Goal: Check status: Check status

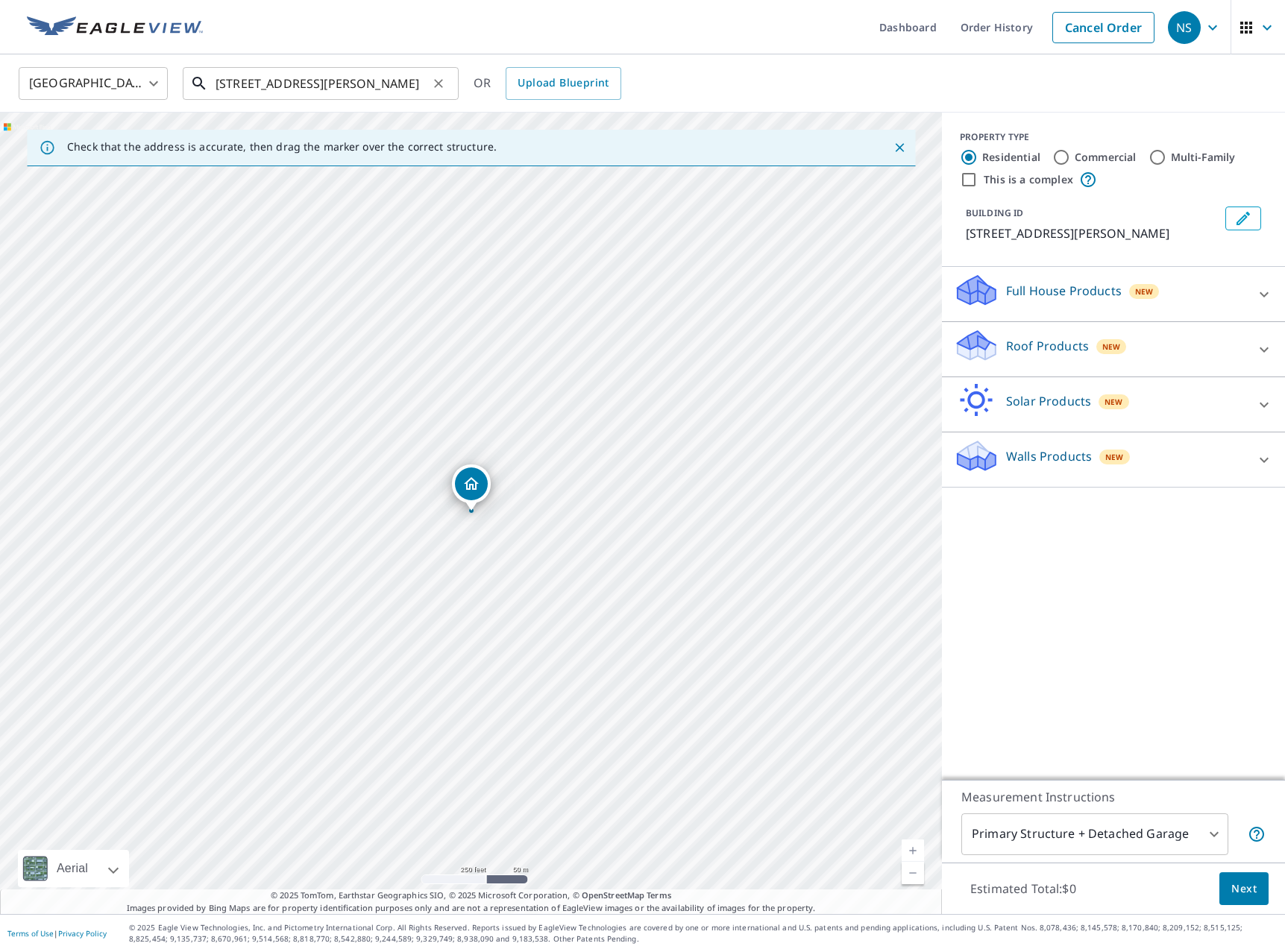
click at [393, 74] on input "[STREET_ADDRESS][PERSON_NAME]" at bounding box center [322, 83] width 213 height 42
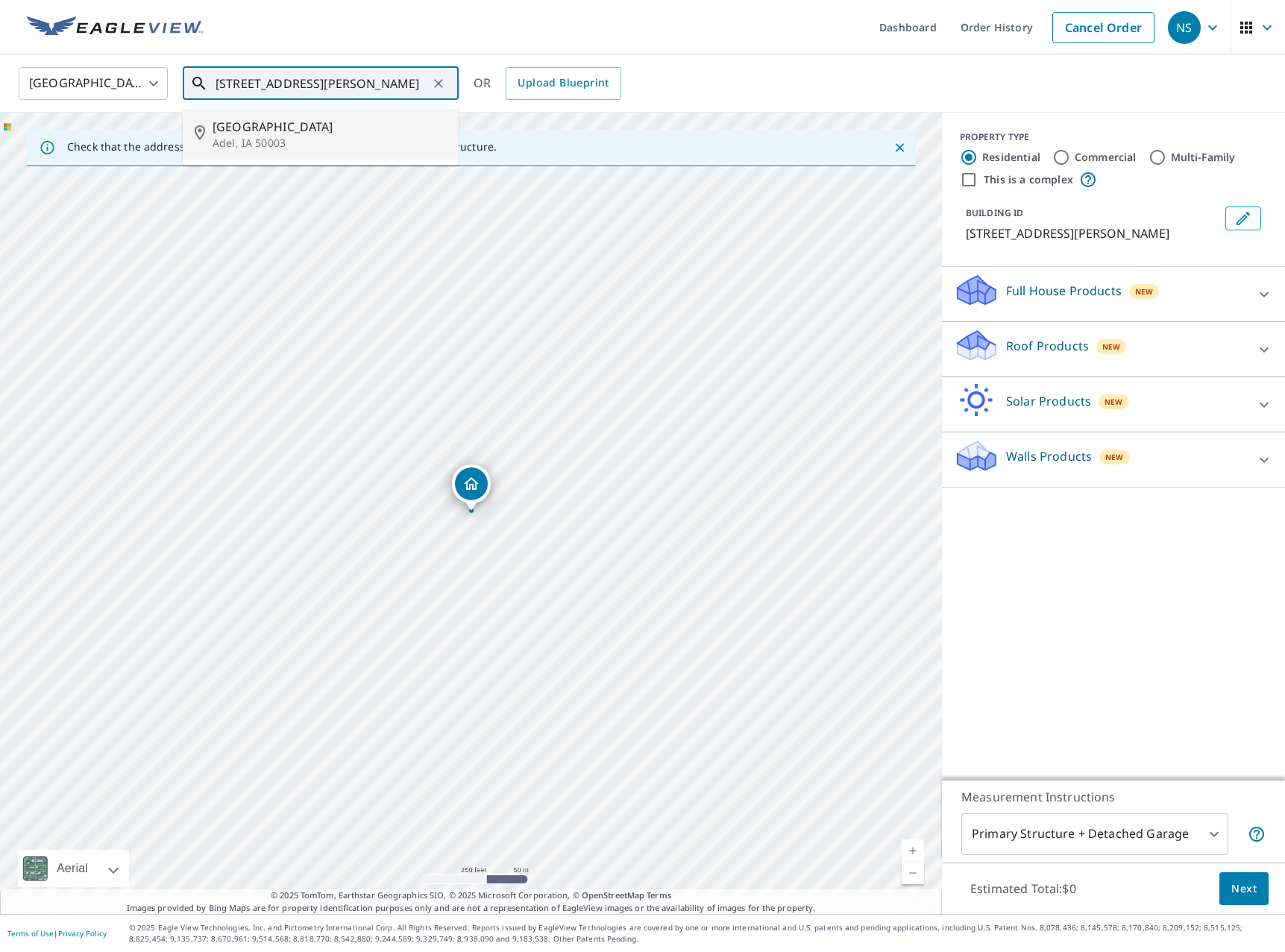
click at [363, 128] on span "[GEOGRAPHIC_DATA]" at bounding box center [330, 127] width 234 height 18
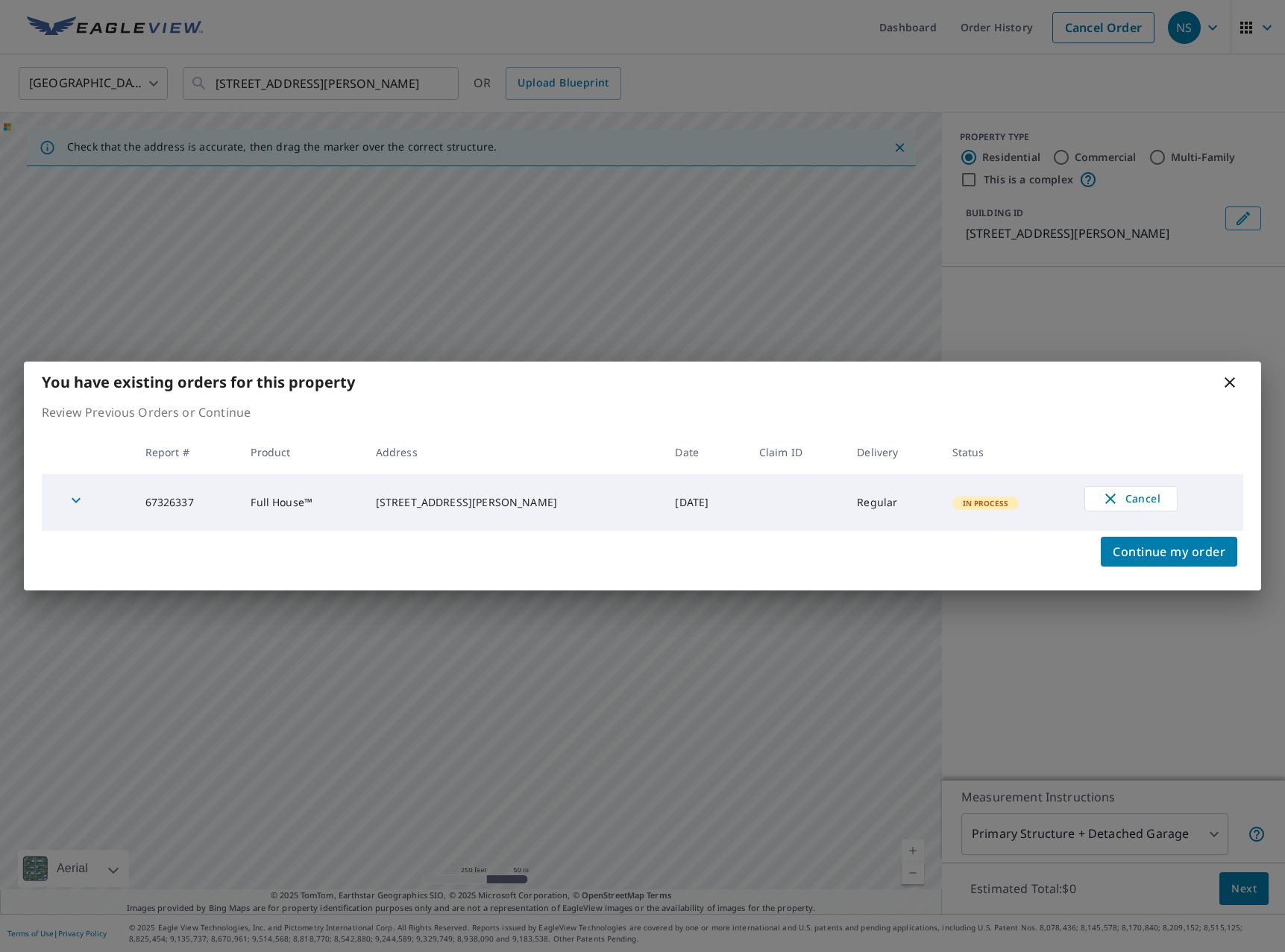
click at [1228, 381] on icon at bounding box center [1230, 383] width 11 height 11
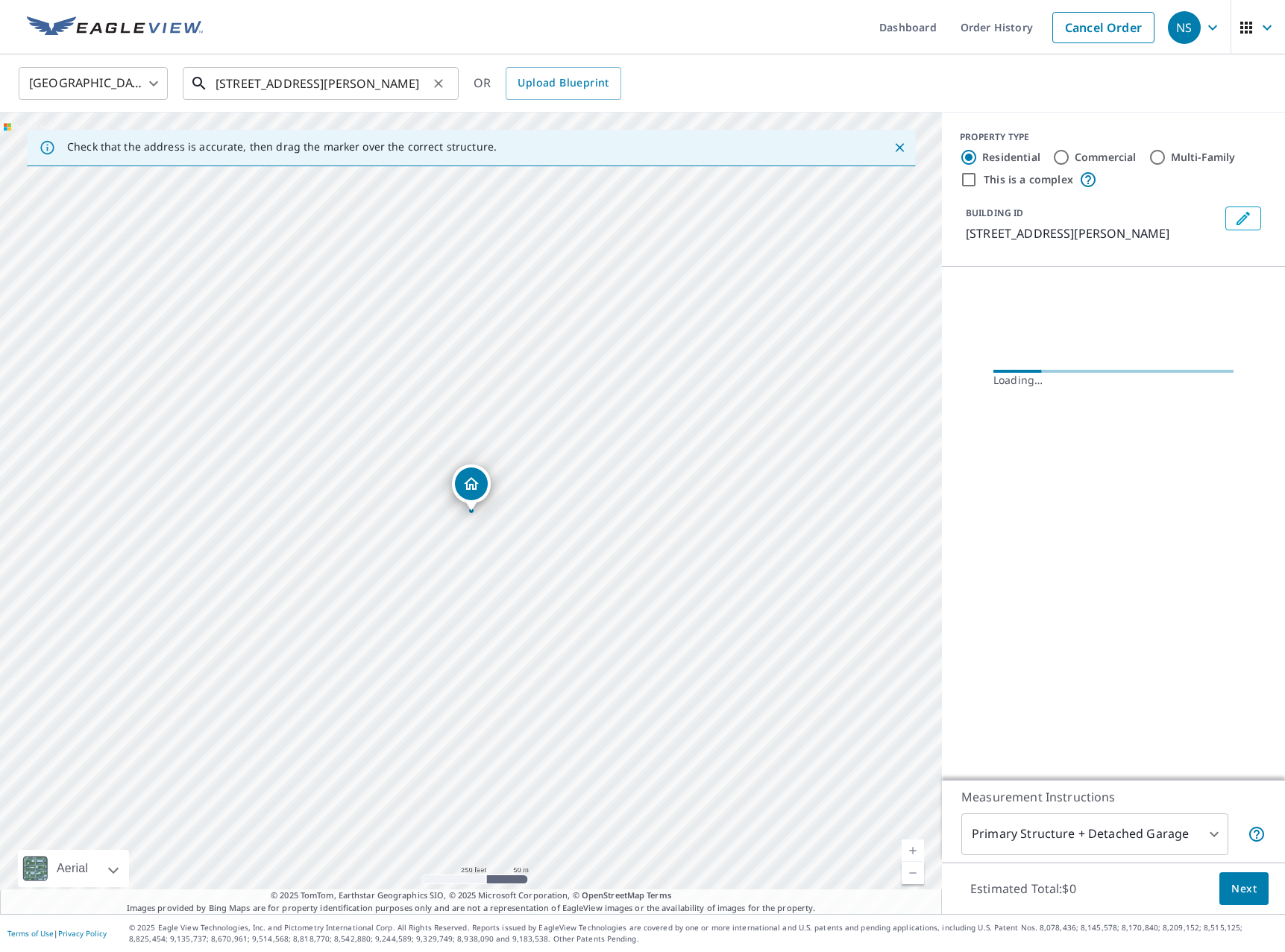
click at [406, 87] on input "[STREET_ADDRESS][PERSON_NAME]" at bounding box center [322, 83] width 213 height 42
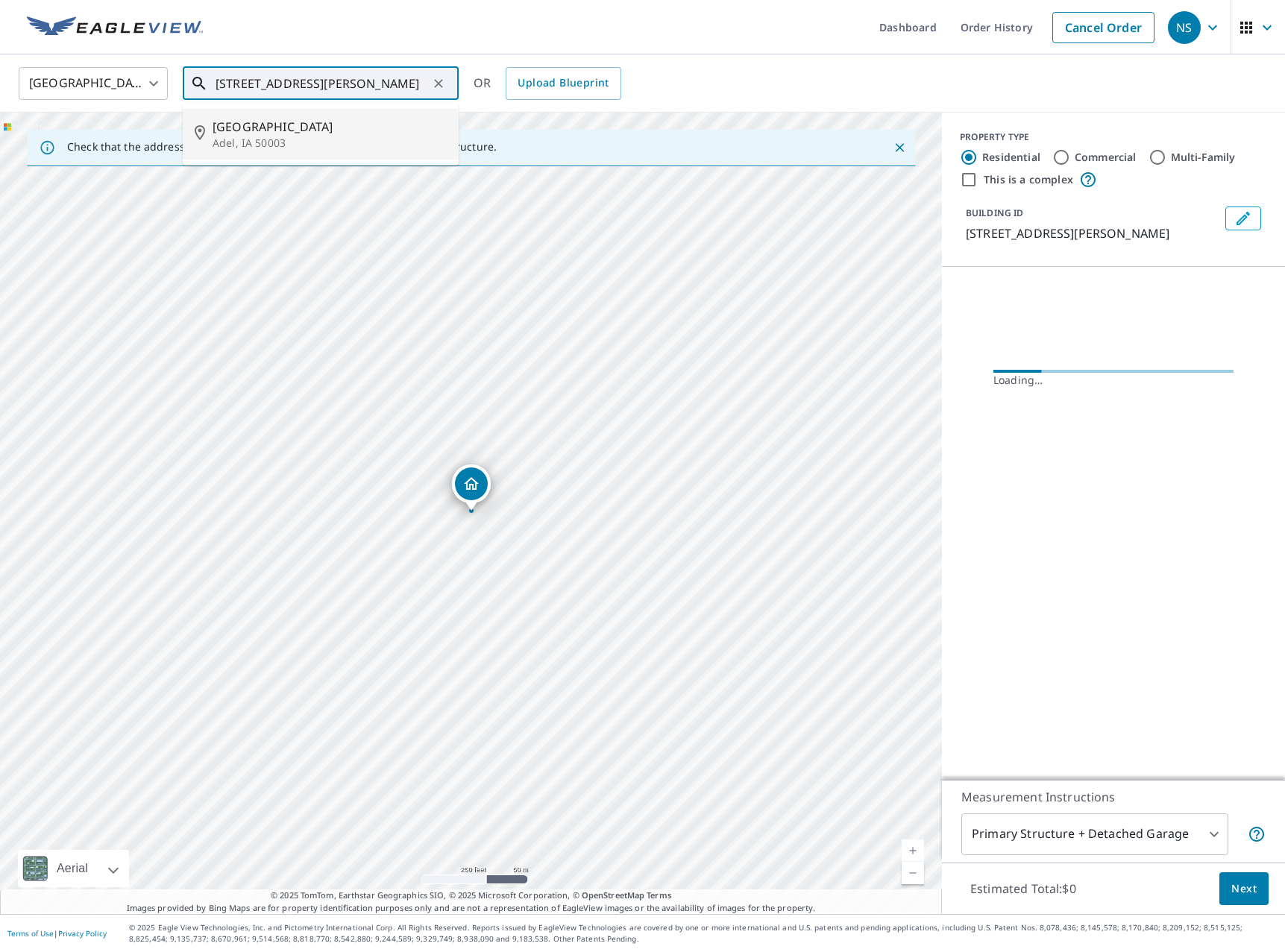
click at [406, 87] on input "[STREET_ADDRESS][PERSON_NAME]" at bounding box center [322, 83] width 213 height 42
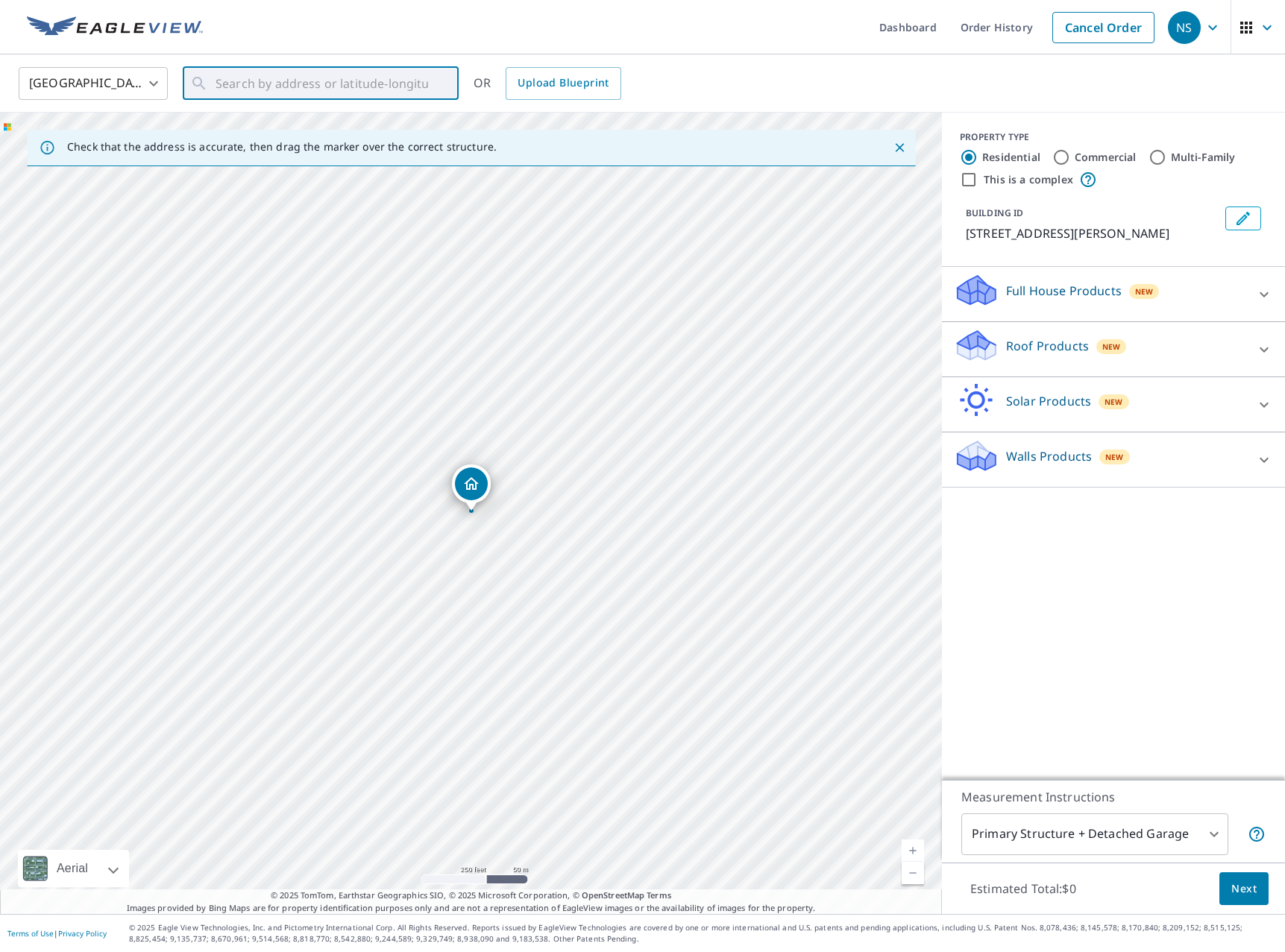
click at [1011, 19] on link "Order History" at bounding box center [996, 27] width 96 height 55
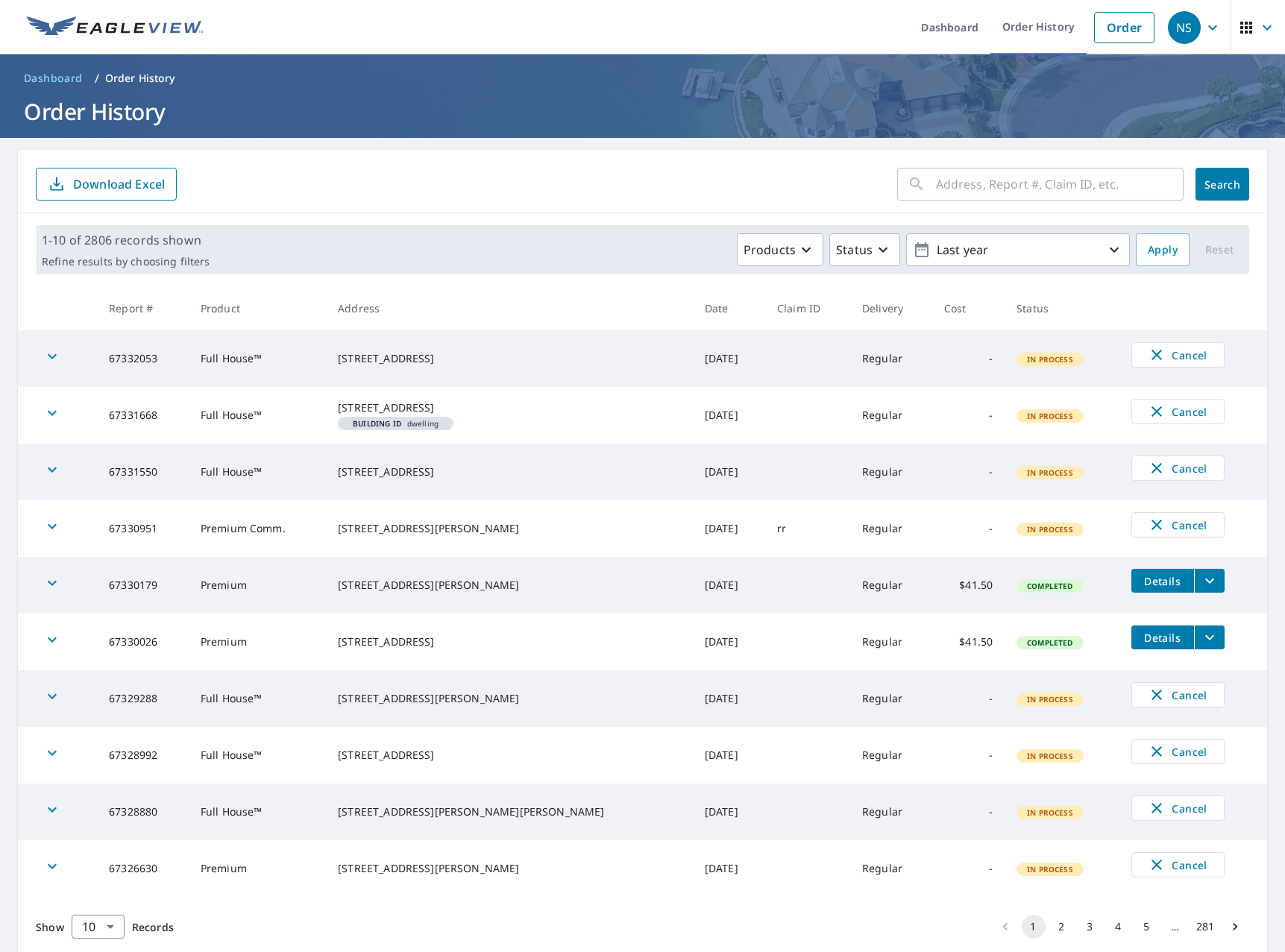
scroll to position [67, 0]
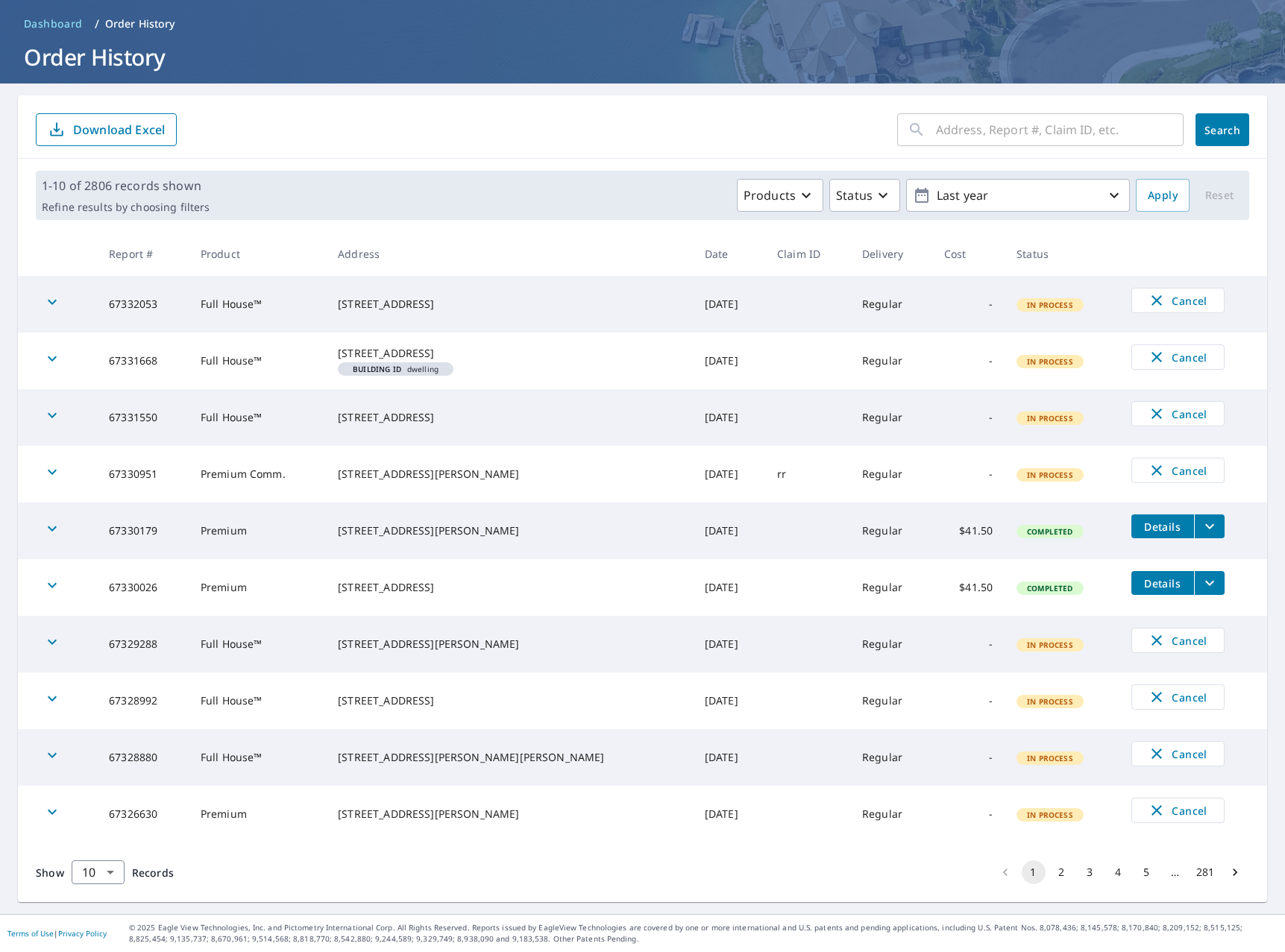
click at [1056, 872] on button "2" at bounding box center [1061, 872] width 24 height 24
